Goal: Task Accomplishment & Management: Manage account settings

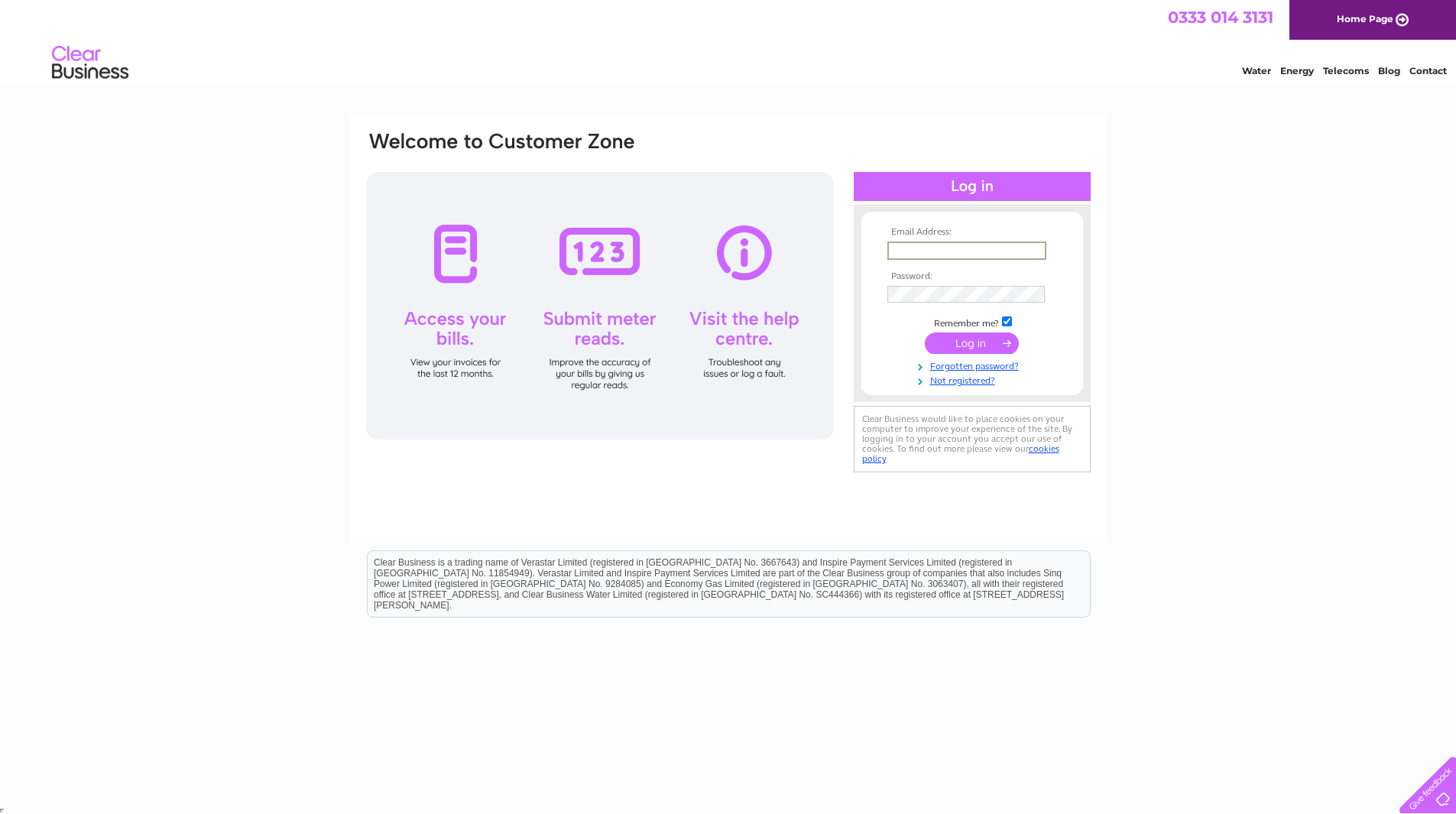
click at [643, 245] on input "text" at bounding box center [967, 251] width 159 height 18
type input "accounts@bennevisdistillery.com"
click at [643, 344] on input "submit" at bounding box center [972, 343] width 94 height 21
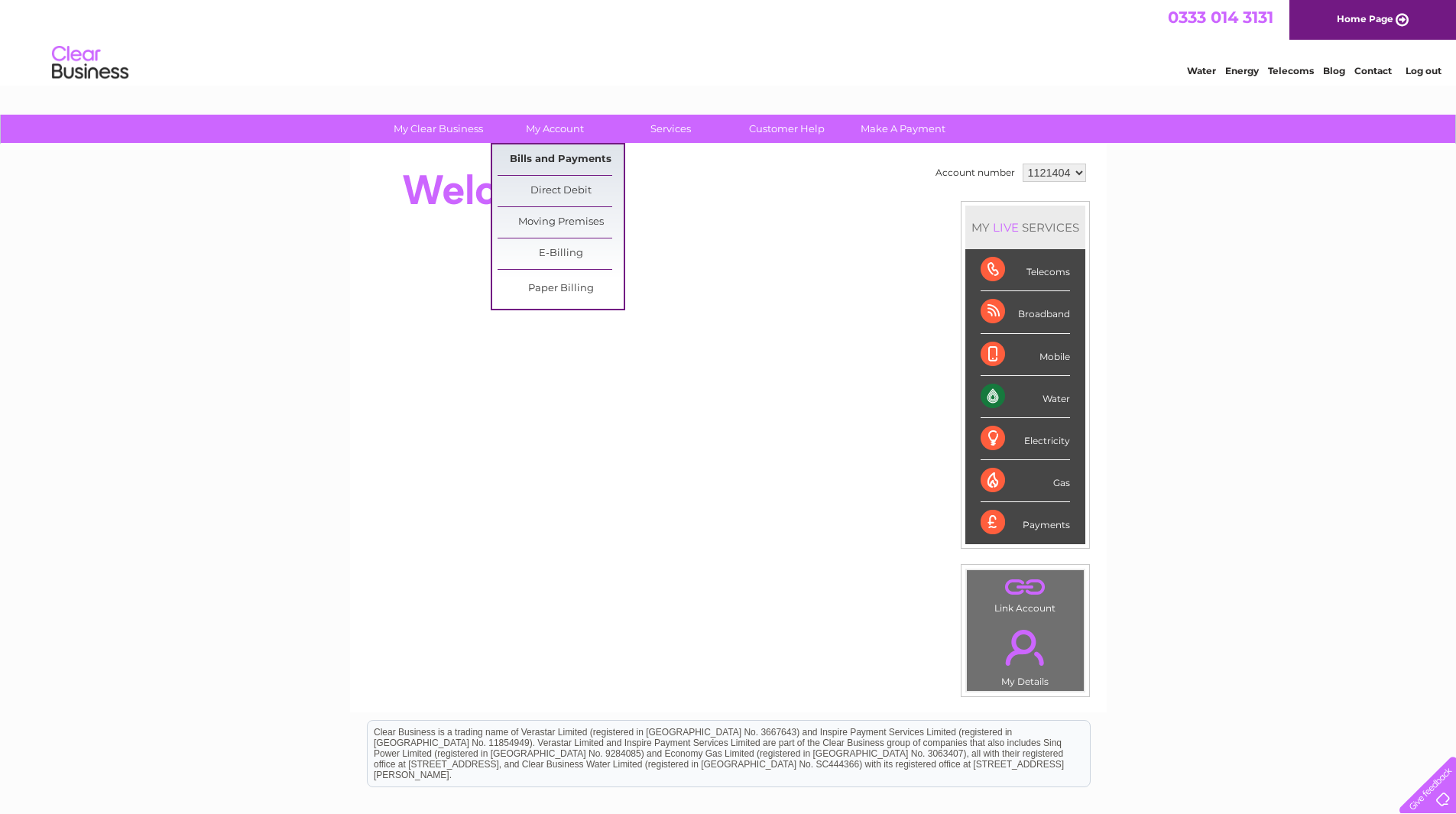
click at [550, 152] on link "Bills and Payments" at bounding box center [561, 159] width 126 height 30
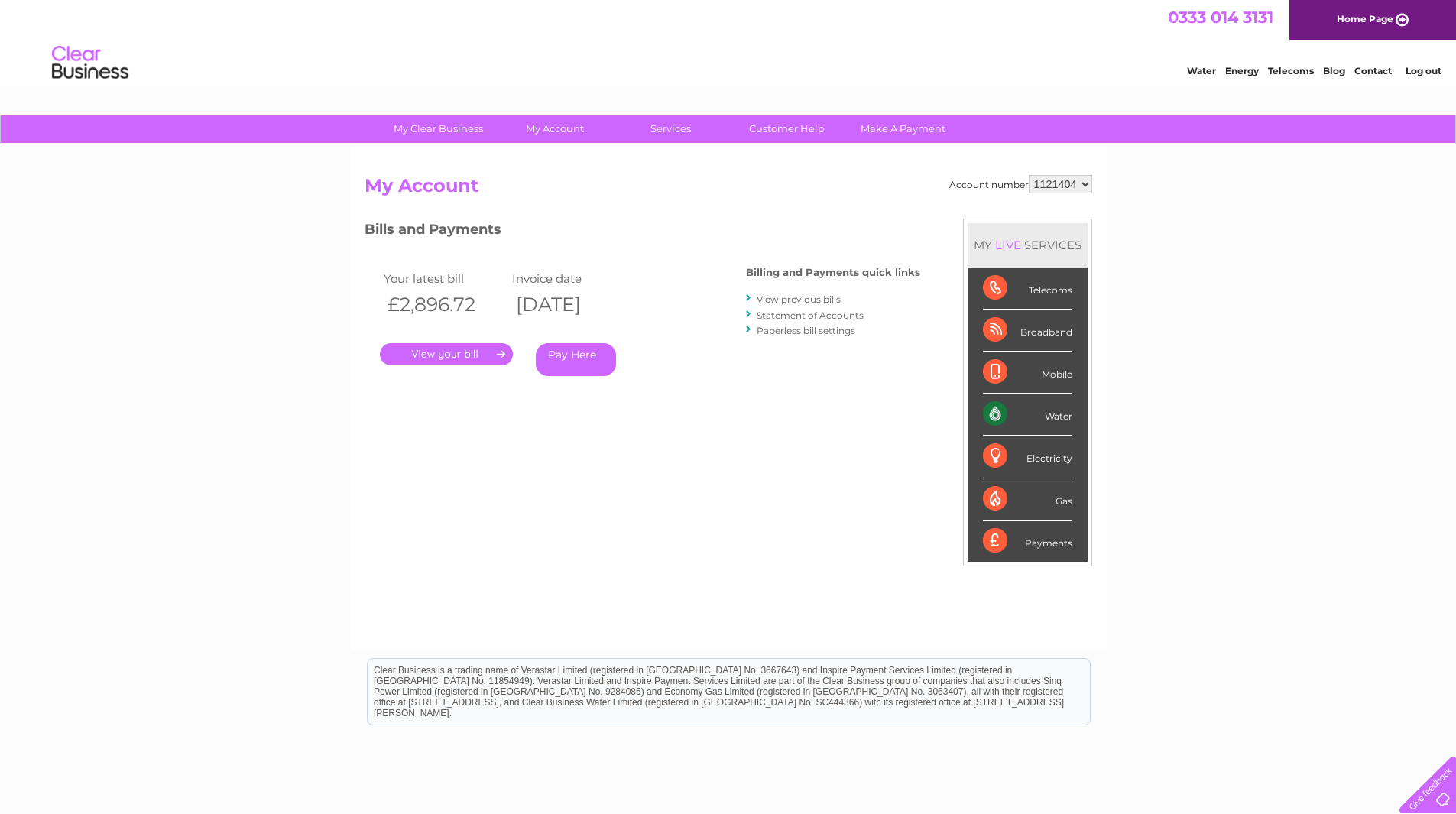
click at [1421, 75] on link "Log out" at bounding box center [1424, 71] width 36 height 12
